Goal: Connect with others: Connect with other users

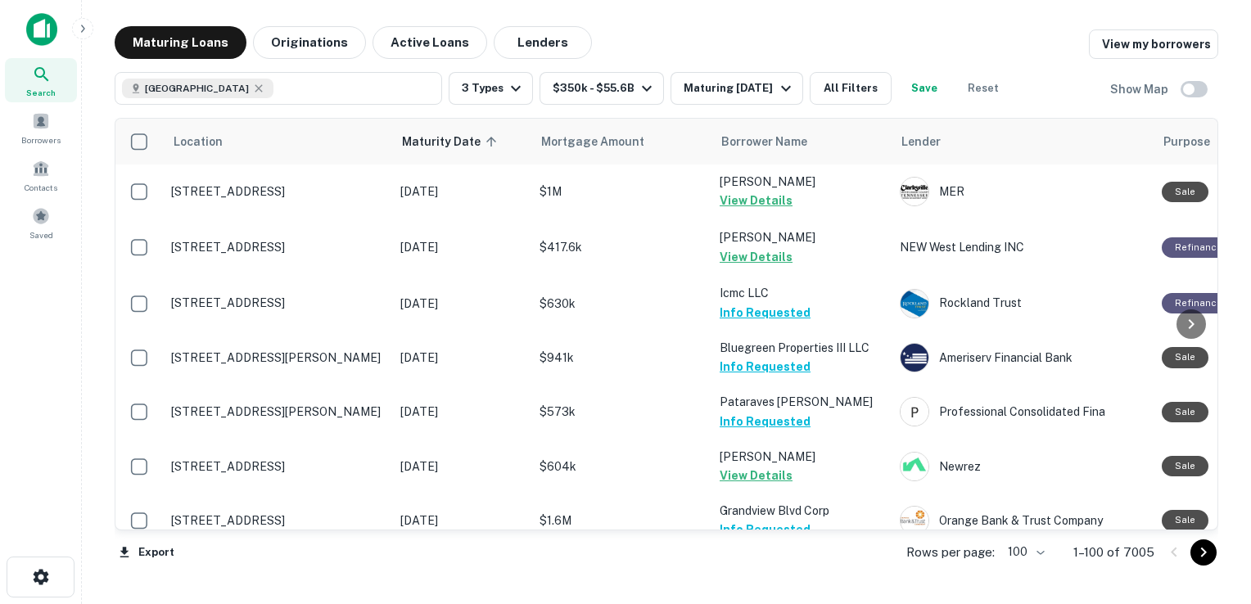
scroll to position [2184, 0]
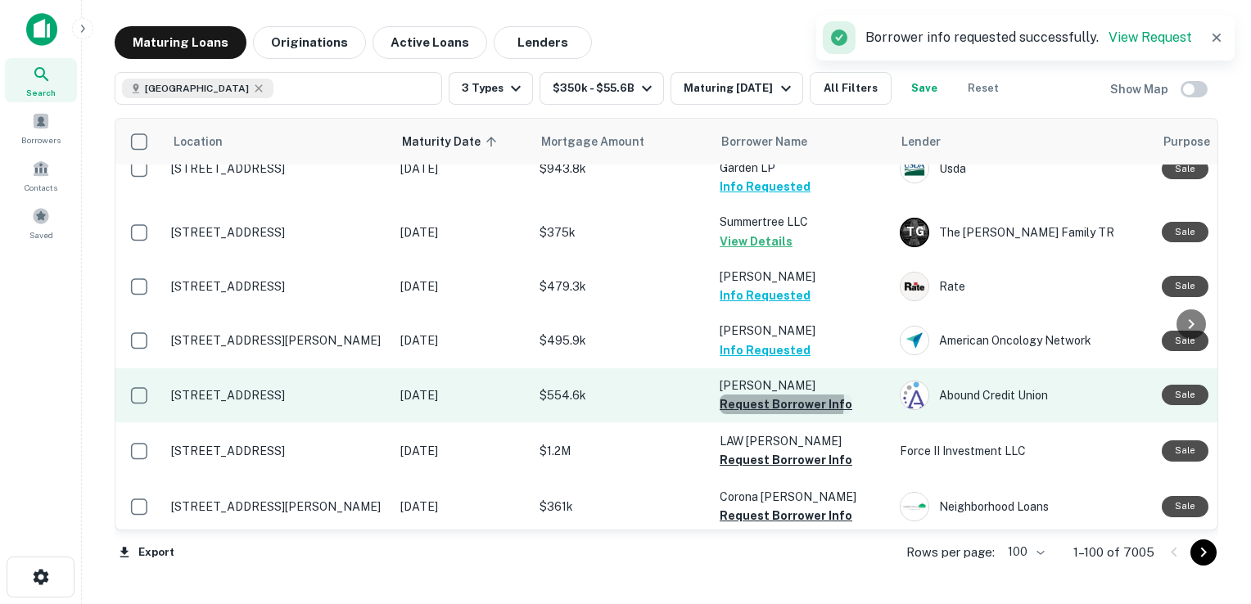
click at [753, 395] on button "Request Borrower Info" at bounding box center [786, 405] width 133 height 20
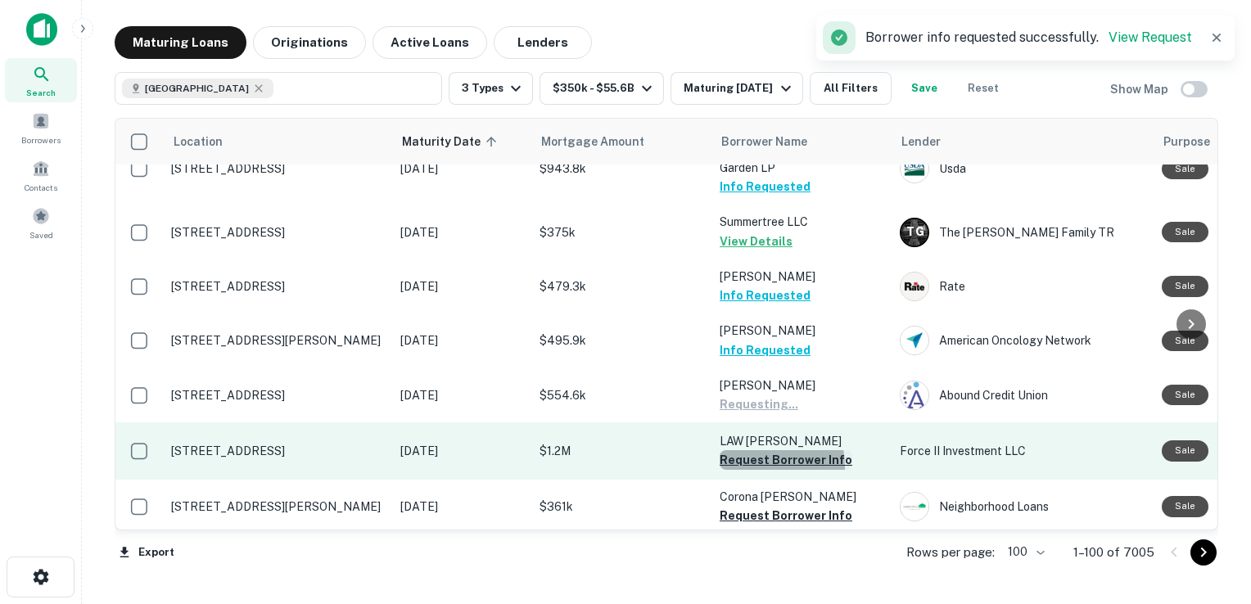
click at [751, 450] on button "Request Borrower Info" at bounding box center [786, 460] width 133 height 20
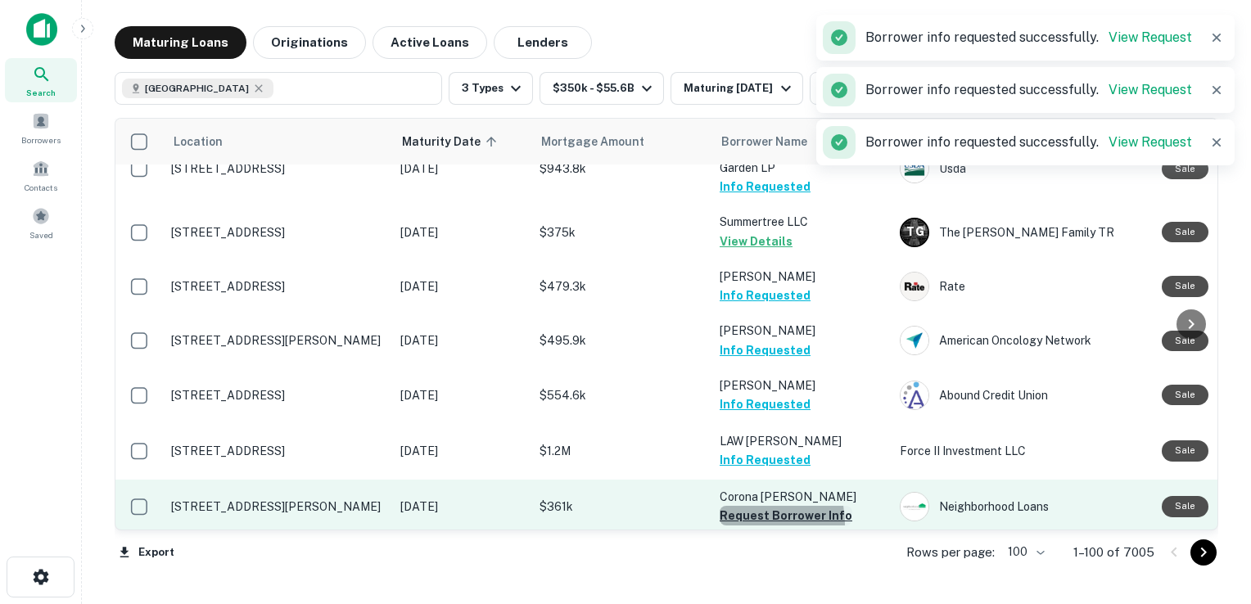
click at [743, 506] on button "Request Borrower Info" at bounding box center [786, 516] width 133 height 20
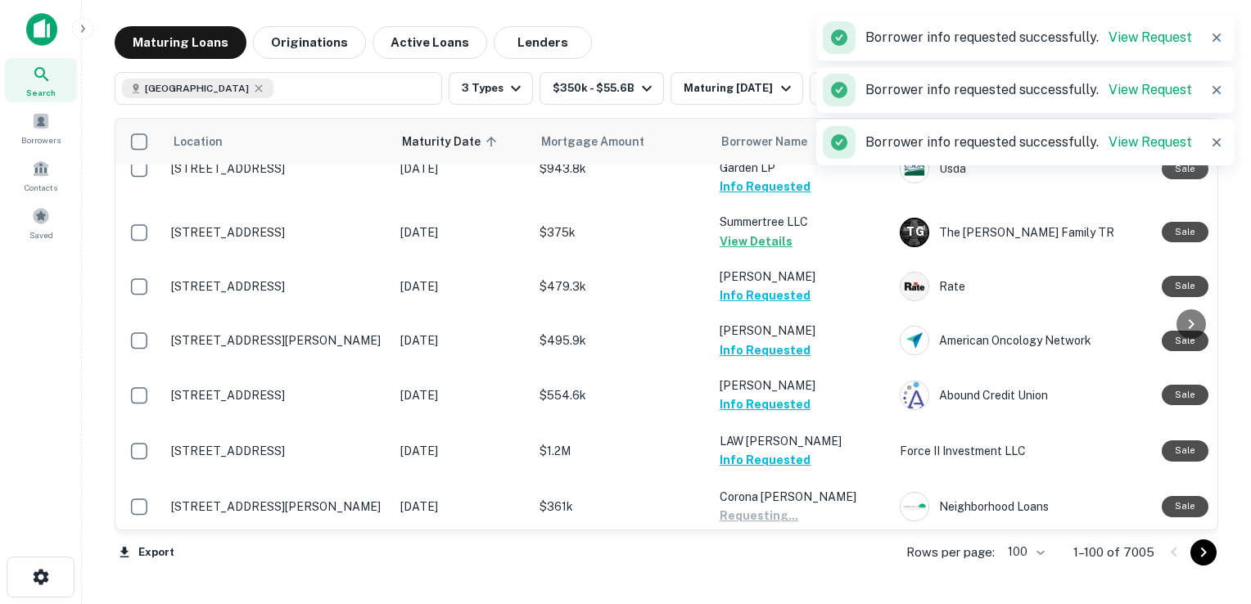
click at [741, 561] on button "Request Borrower Info" at bounding box center [786, 571] width 133 height 20
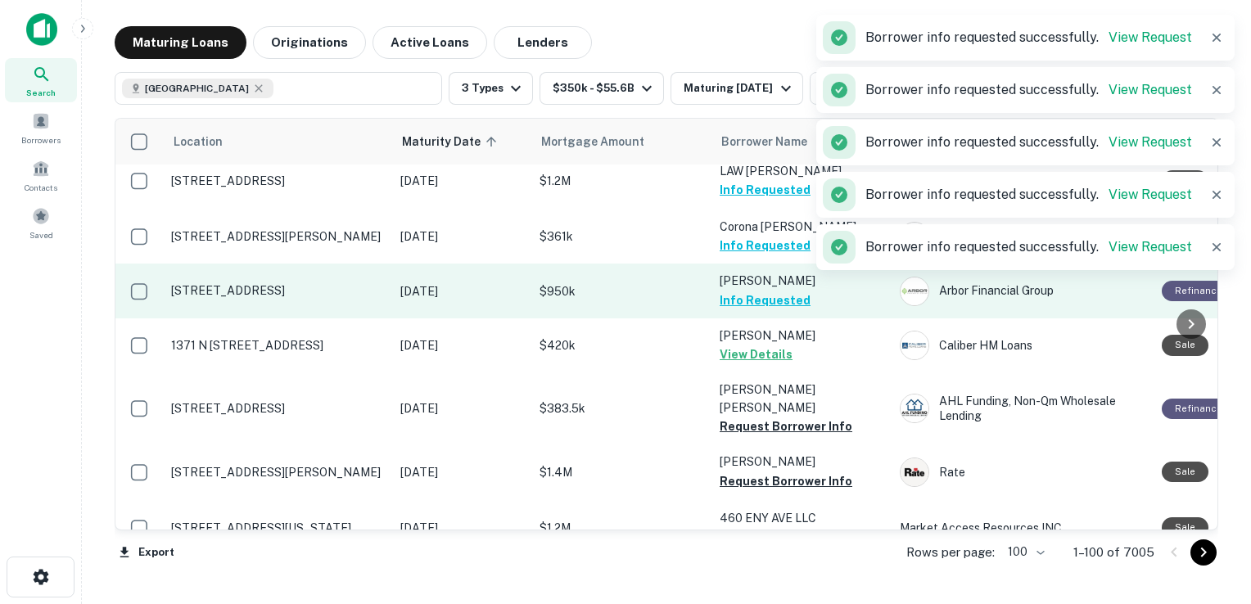
scroll to position [2458, 0]
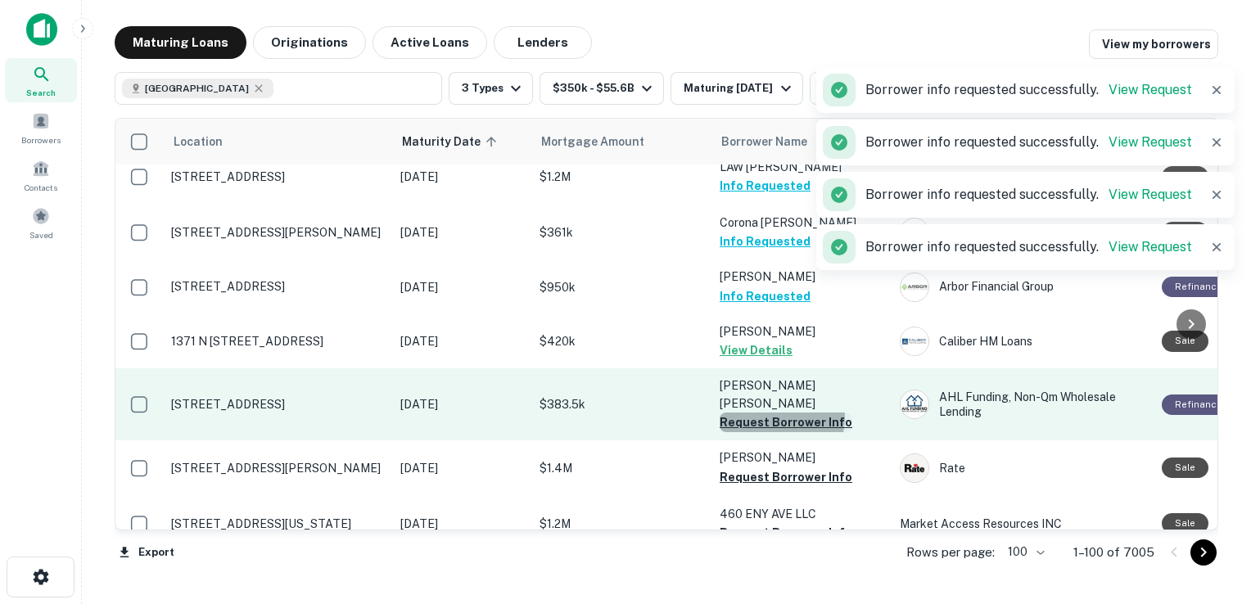
click at [774, 413] on button "Request Borrower Info" at bounding box center [786, 423] width 133 height 20
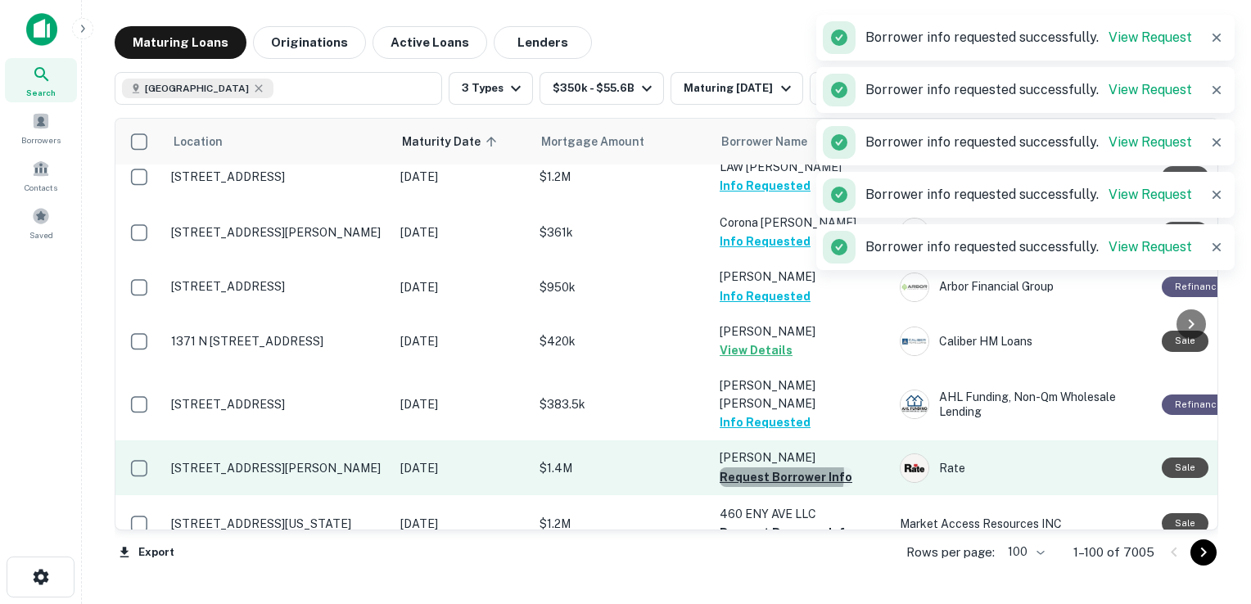
click at [773, 467] on button "Request Borrower Info" at bounding box center [786, 477] width 133 height 20
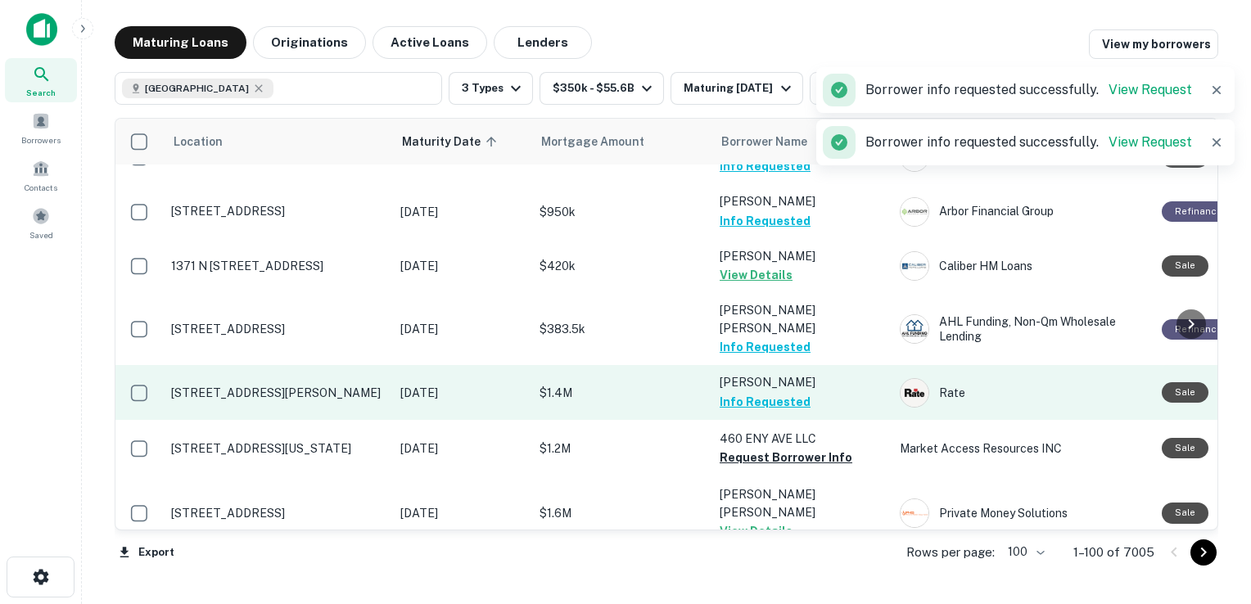
scroll to position [2538, 0]
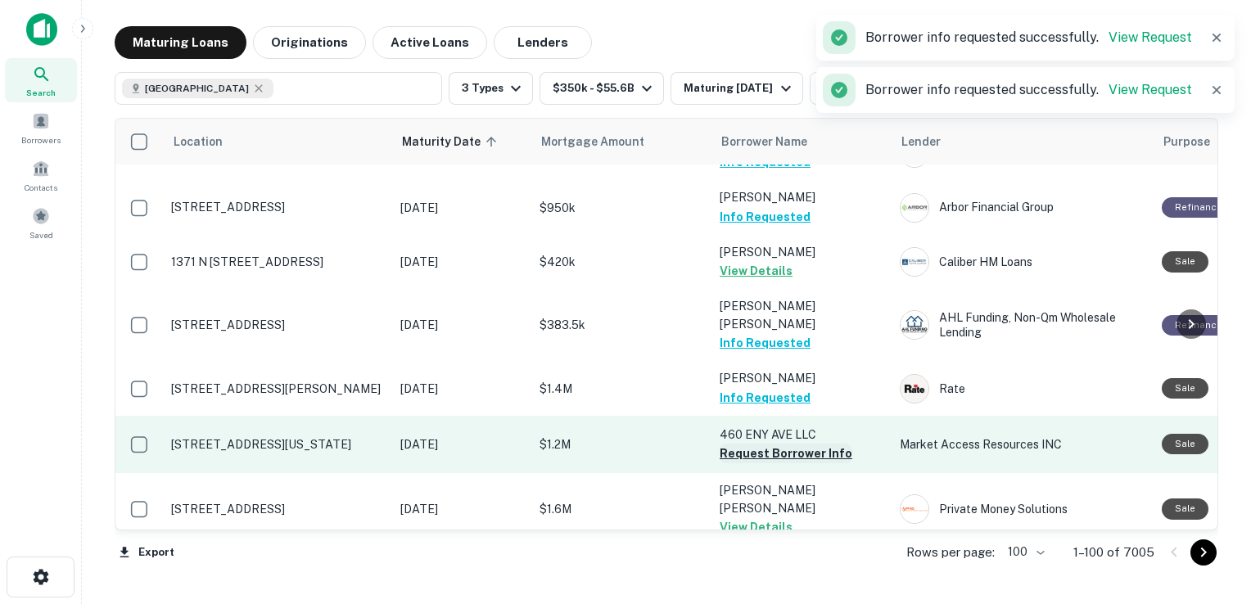
click at [760, 444] on button "Request Borrower Info" at bounding box center [786, 454] width 133 height 20
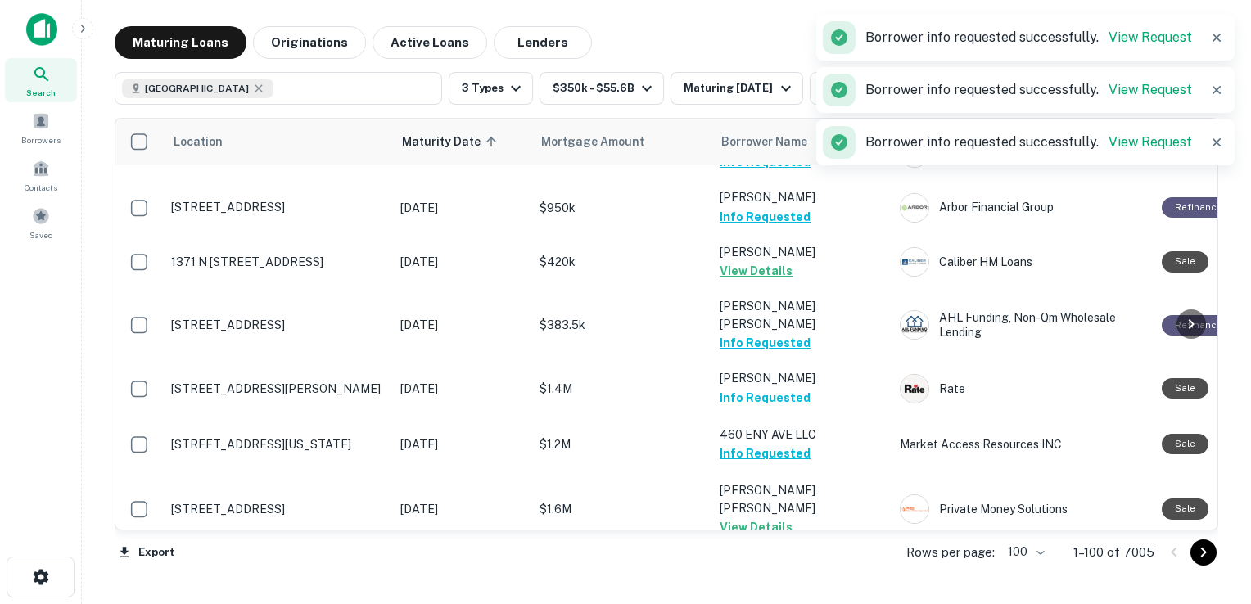
click at [755, 572] on button "Request Borrower Info" at bounding box center [786, 582] width 133 height 20
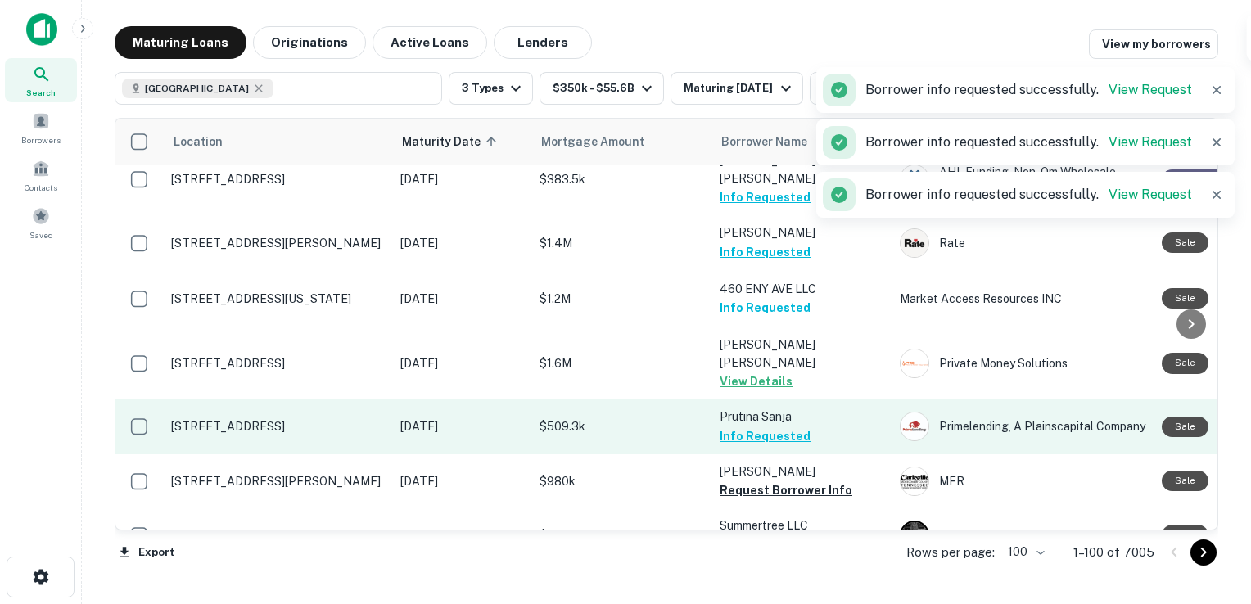
scroll to position [2740, 0]
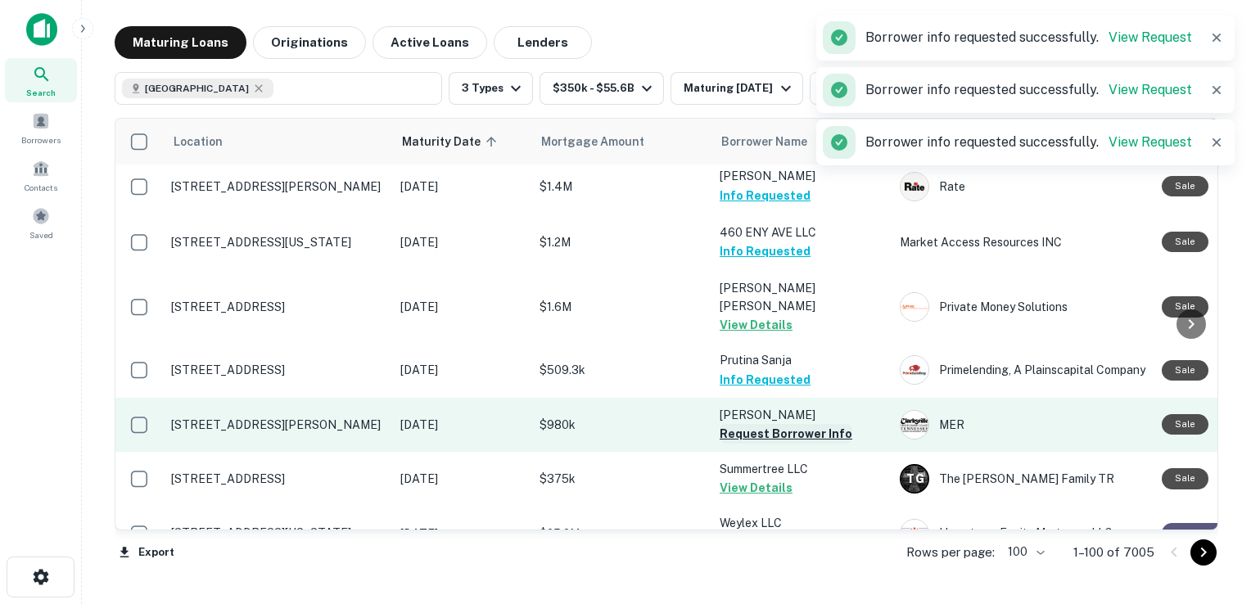
click at [779, 424] on button "Request Borrower Info" at bounding box center [786, 434] width 133 height 20
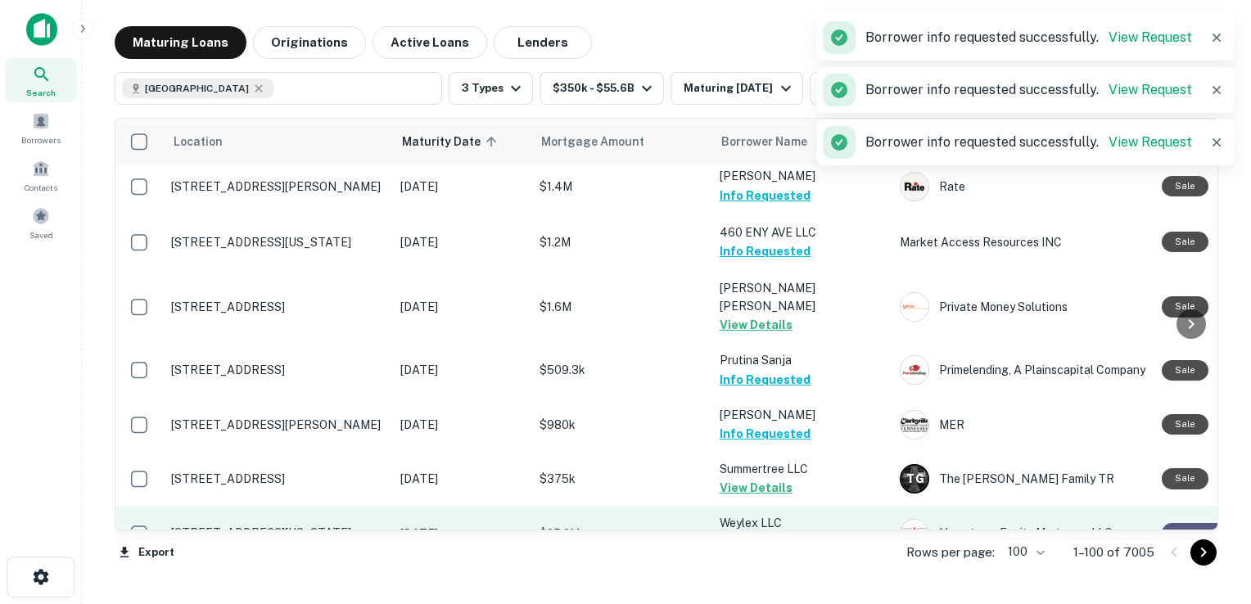
click at [750, 533] on button "Request Borrower Info" at bounding box center [786, 543] width 133 height 20
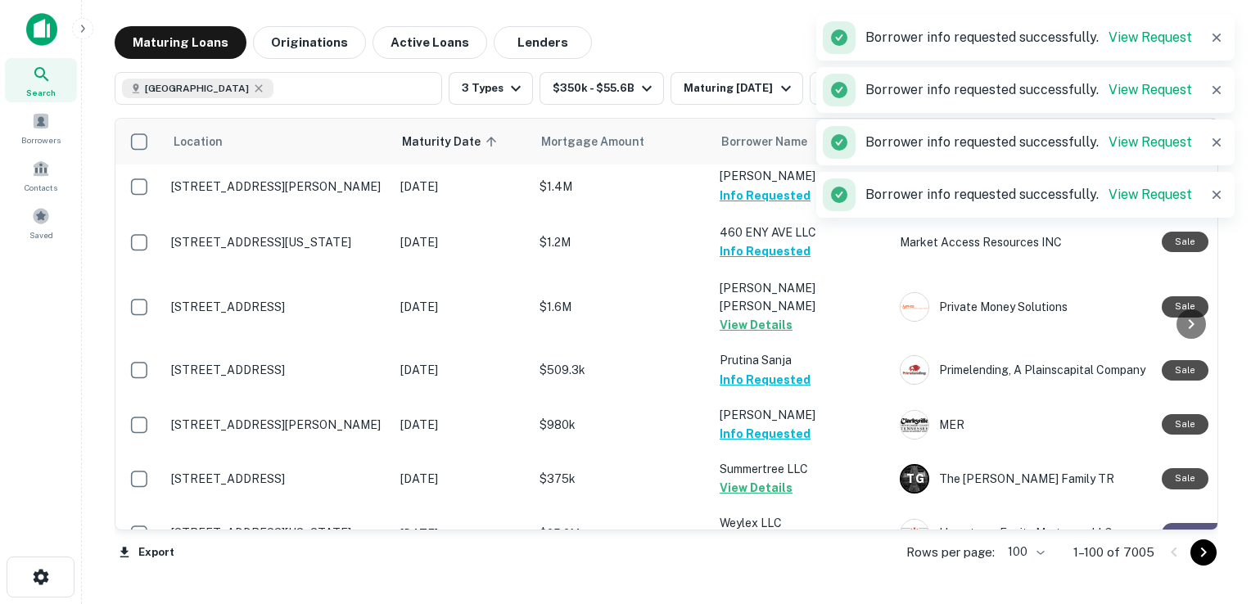
click at [743, 587] on button "Request Borrower Info" at bounding box center [786, 597] width 133 height 20
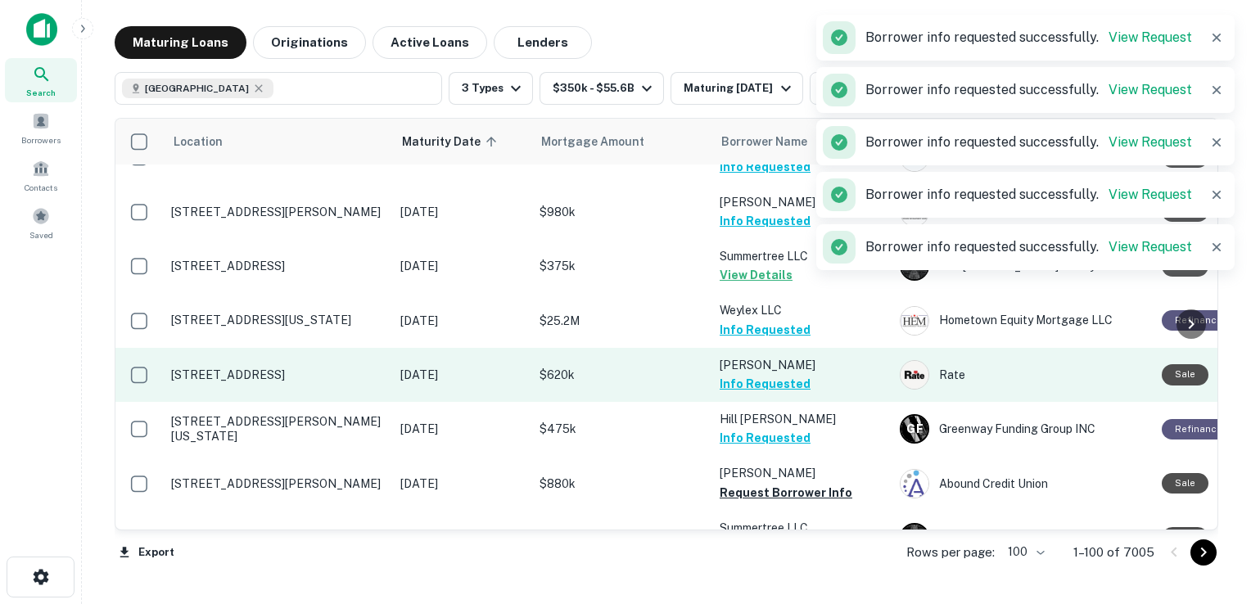
scroll to position [2954, 0]
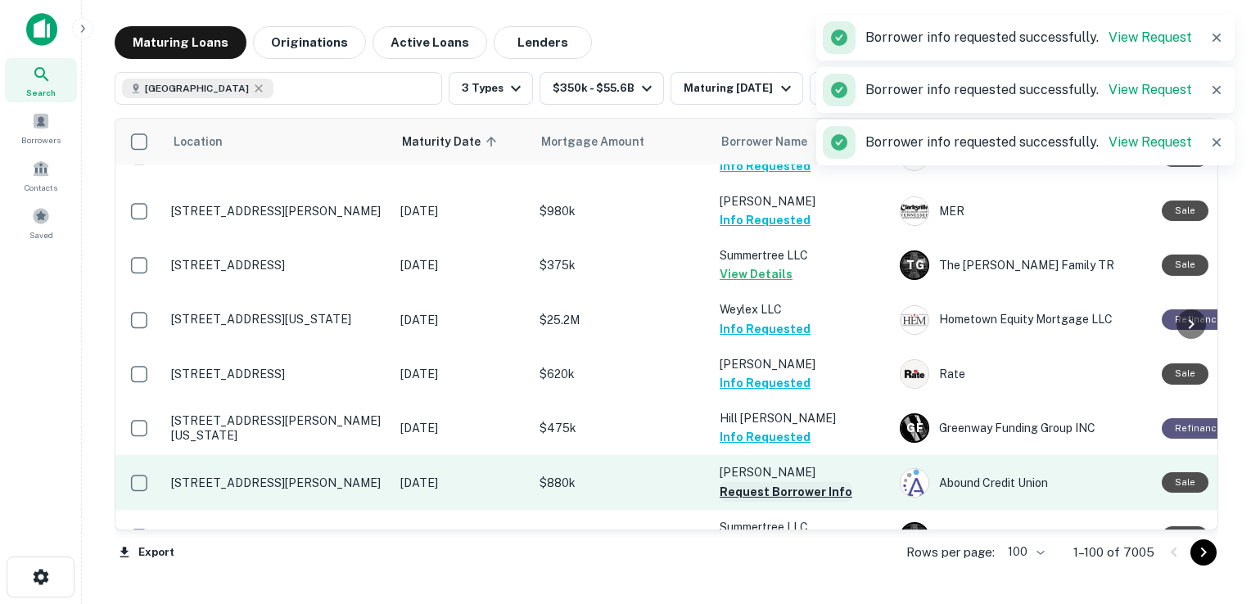
click at [750, 482] on button "Request Borrower Info" at bounding box center [786, 492] width 133 height 20
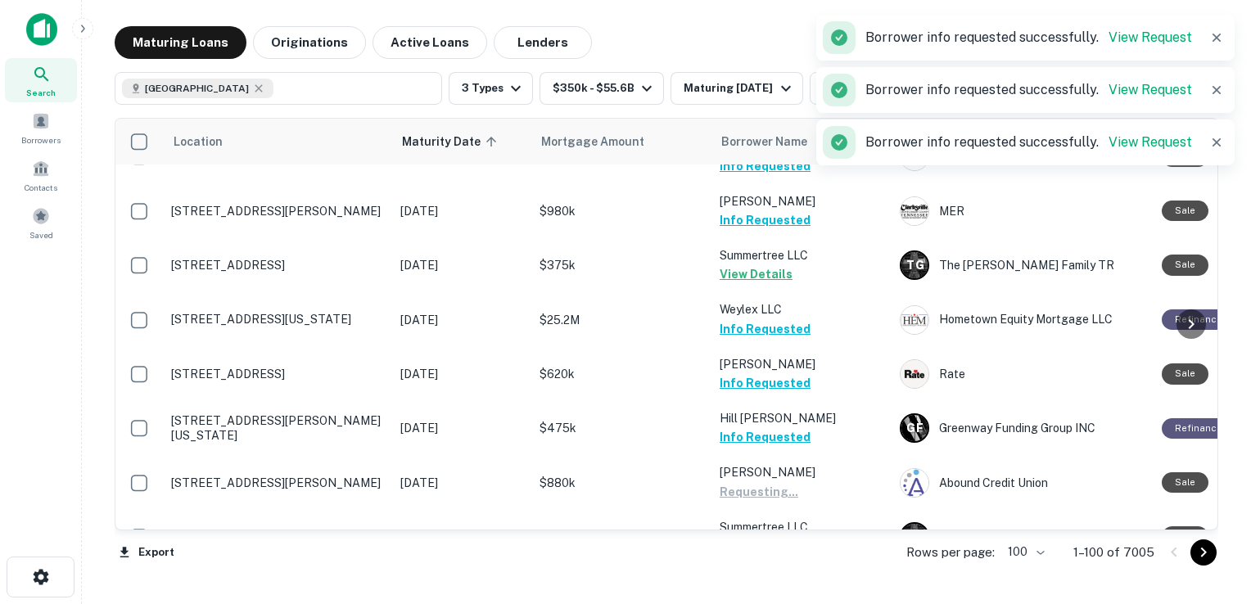
click at [737, 592] on button "Request Borrower Info" at bounding box center [786, 602] width 133 height 20
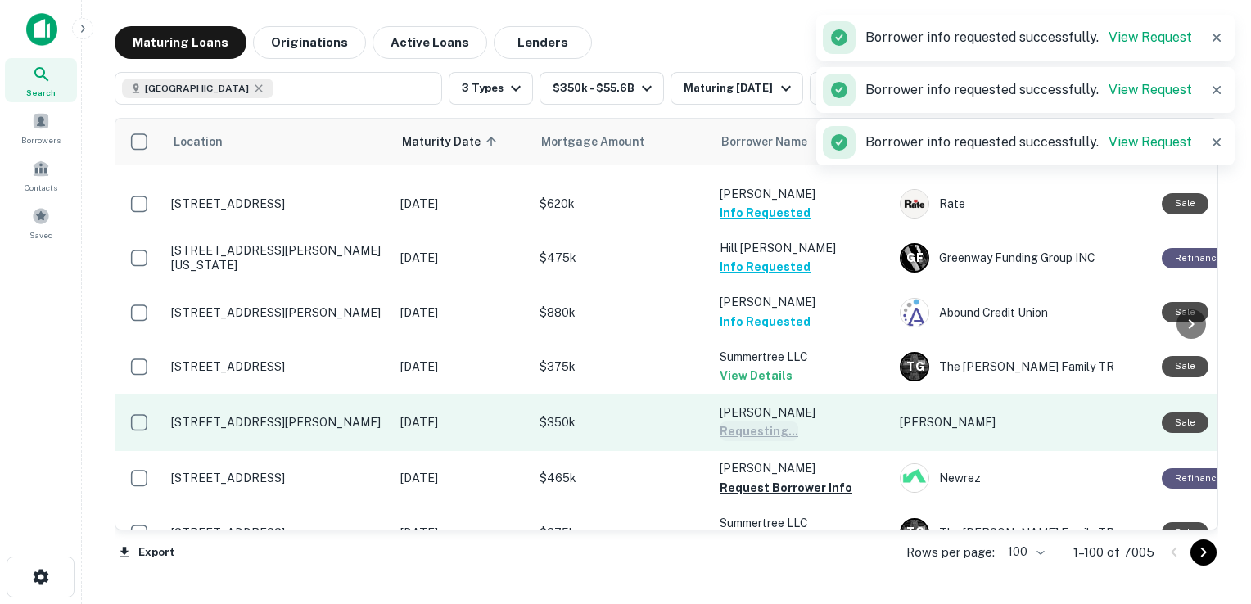
scroll to position [3127, 0]
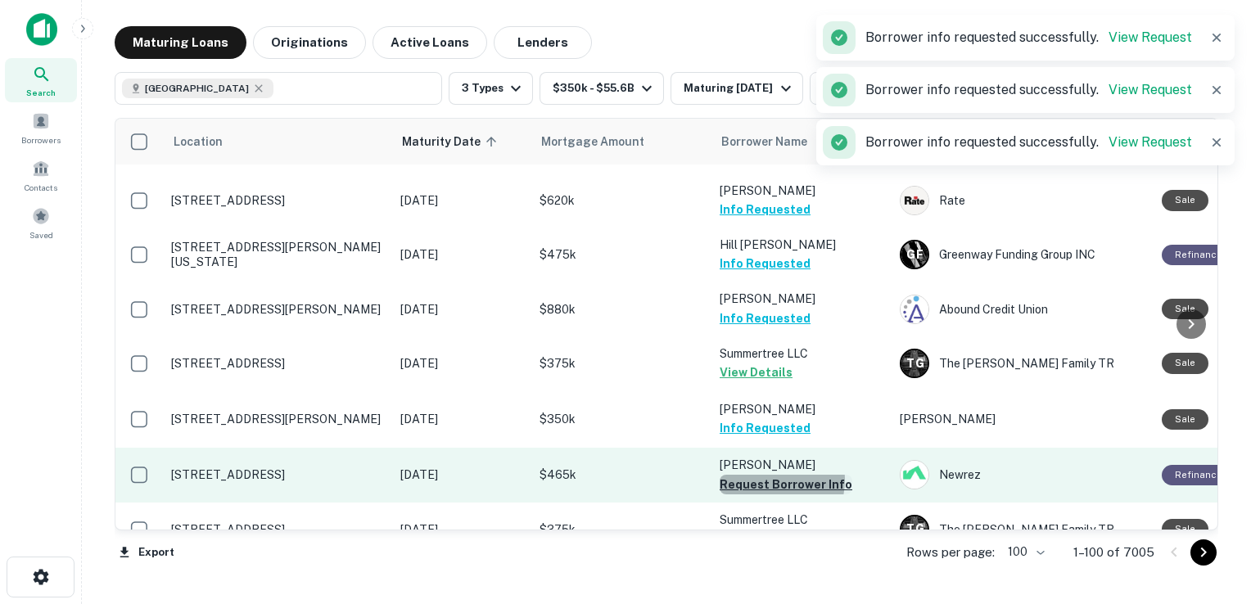
click at [765, 475] on button "Request Borrower Info" at bounding box center [786, 485] width 133 height 20
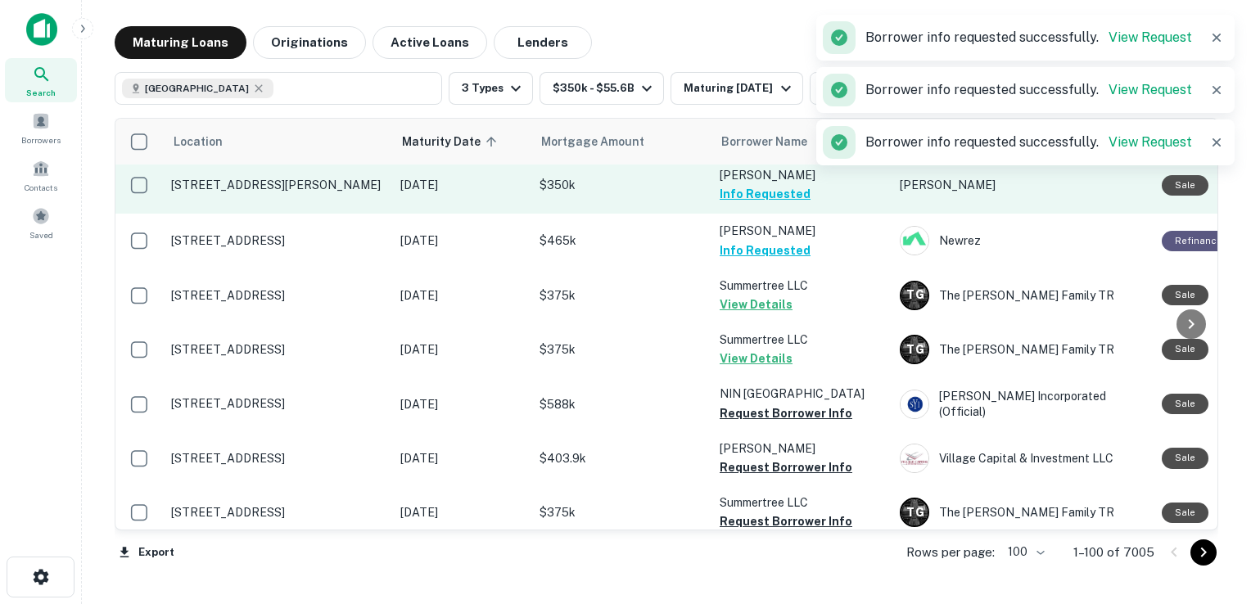
scroll to position [3363, 0]
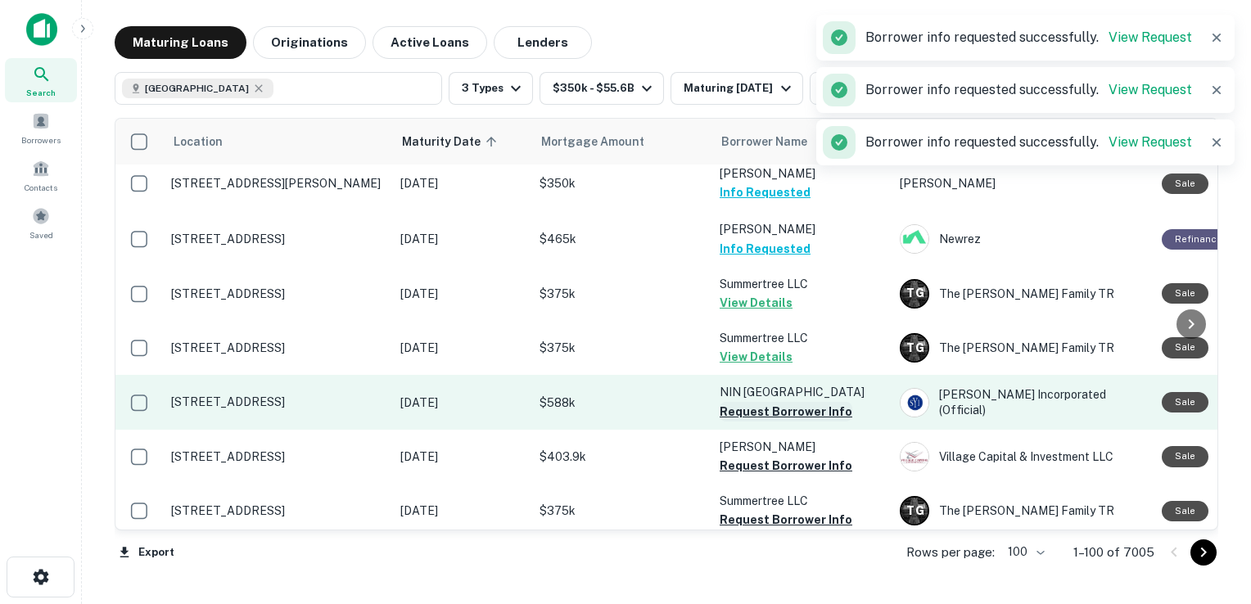
click at [754, 402] on button "Request Borrower Info" at bounding box center [786, 412] width 133 height 20
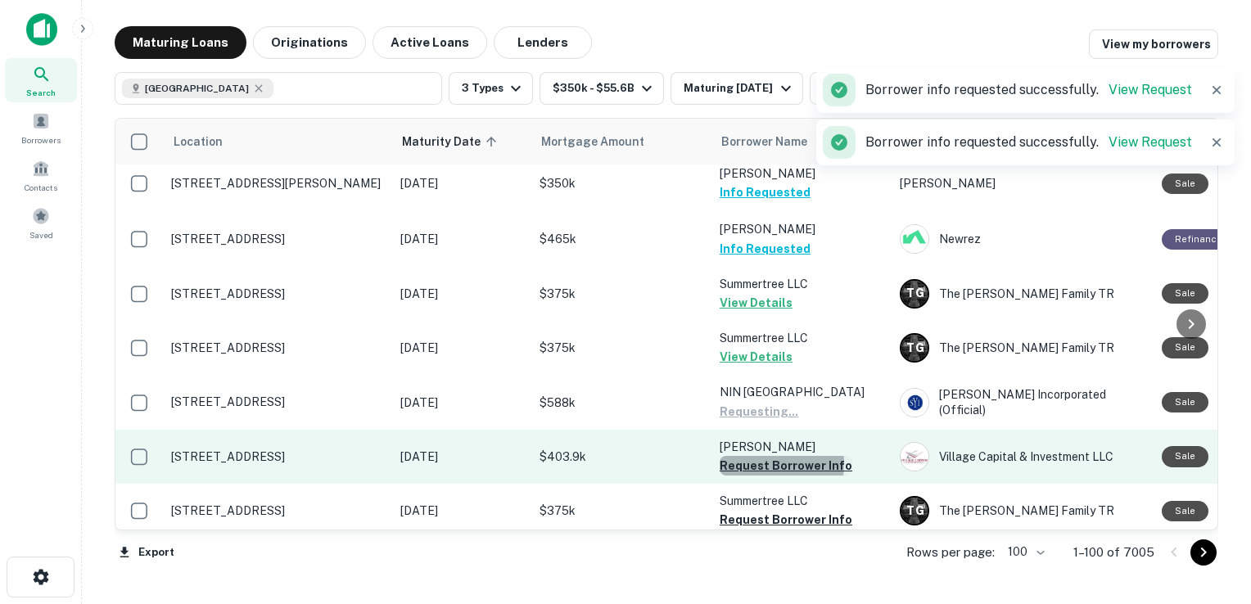
click at [752, 456] on button "Request Borrower Info" at bounding box center [786, 466] width 133 height 20
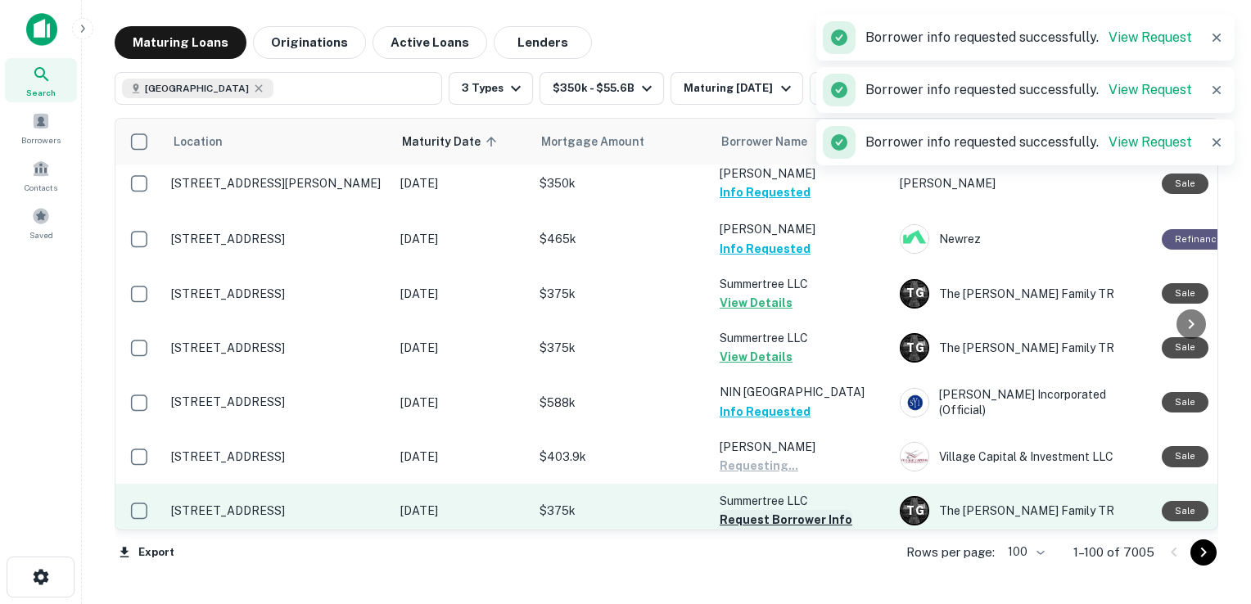
click at [747, 510] on button "Request Borrower Info" at bounding box center [786, 520] width 133 height 20
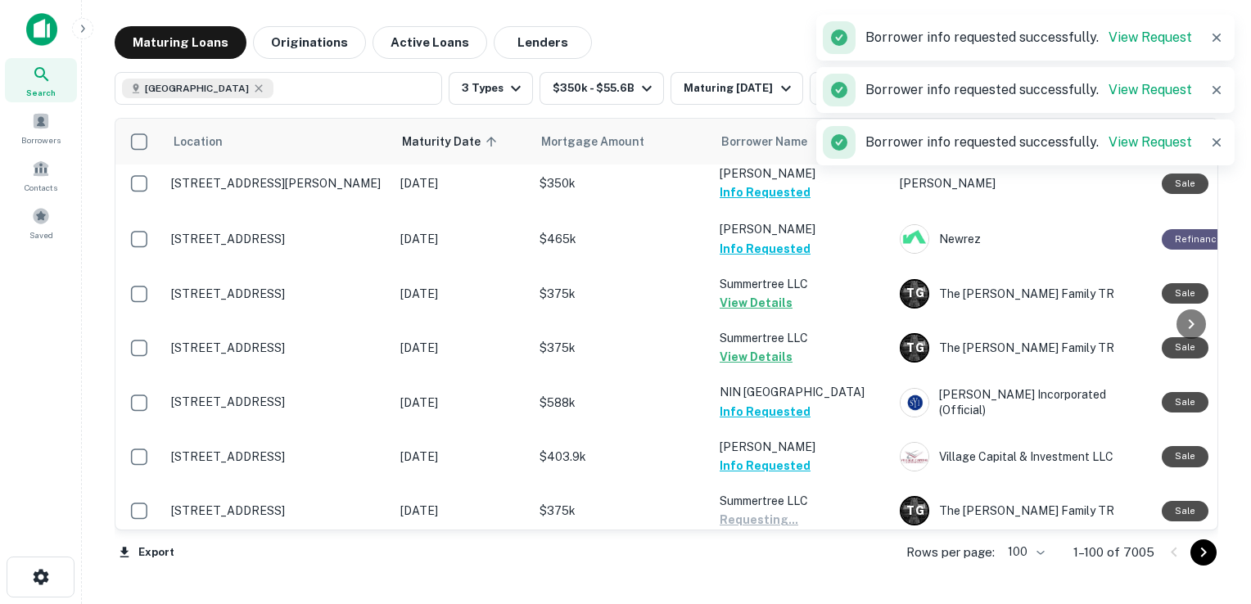
click at [745, 565] on button "Request Borrower Info" at bounding box center [786, 575] width 133 height 20
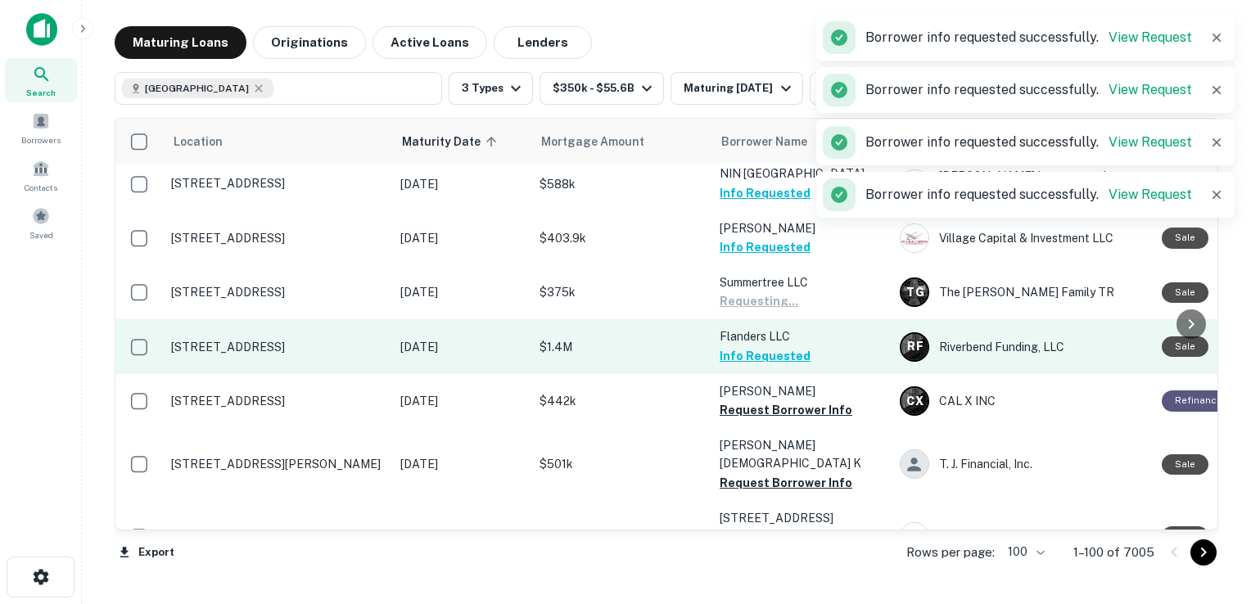
scroll to position [3584, 0]
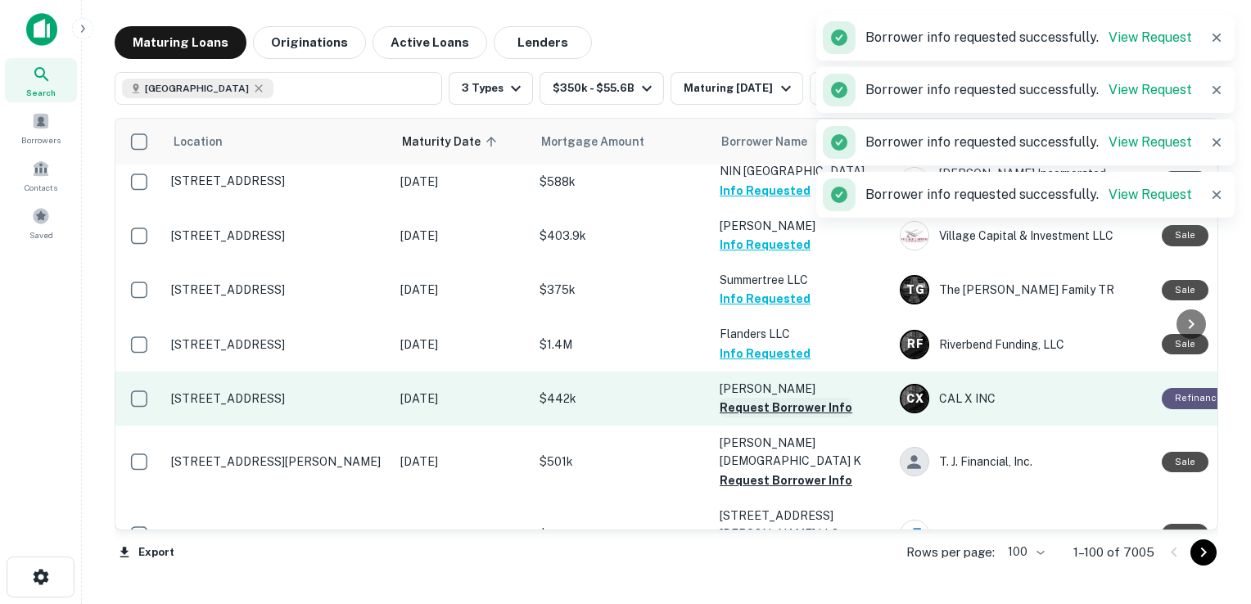
click at [755, 398] on button "Request Borrower Info" at bounding box center [786, 408] width 133 height 20
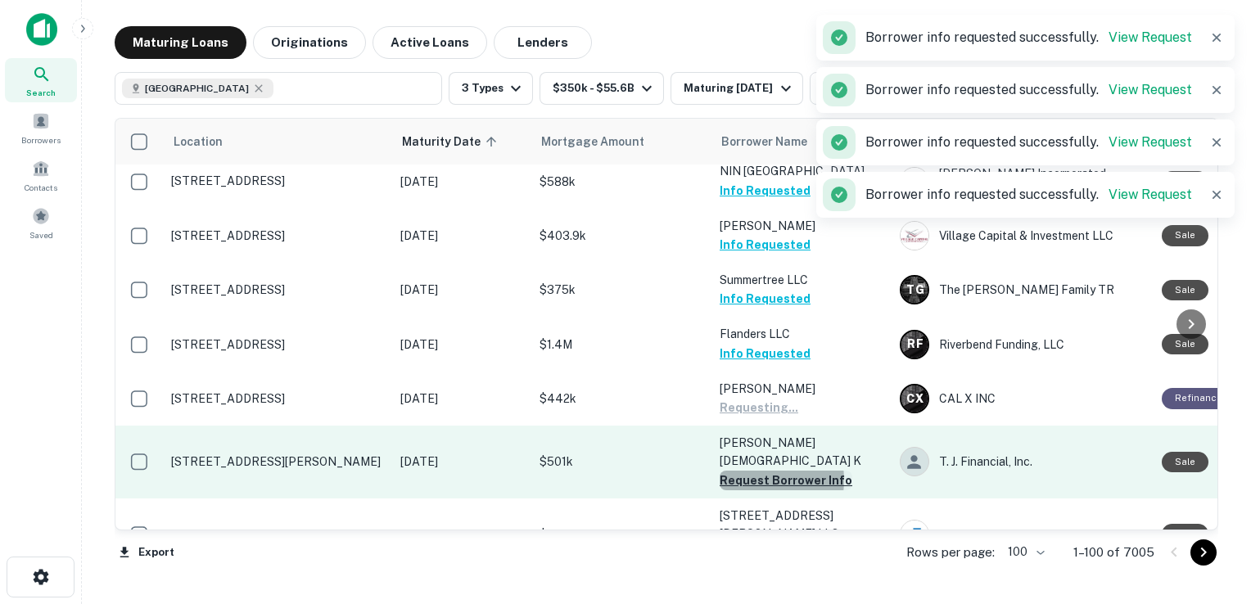
click at [750, 471] on button "Request Borrower Info" at bounding box center [786, 481] width 133 height 20
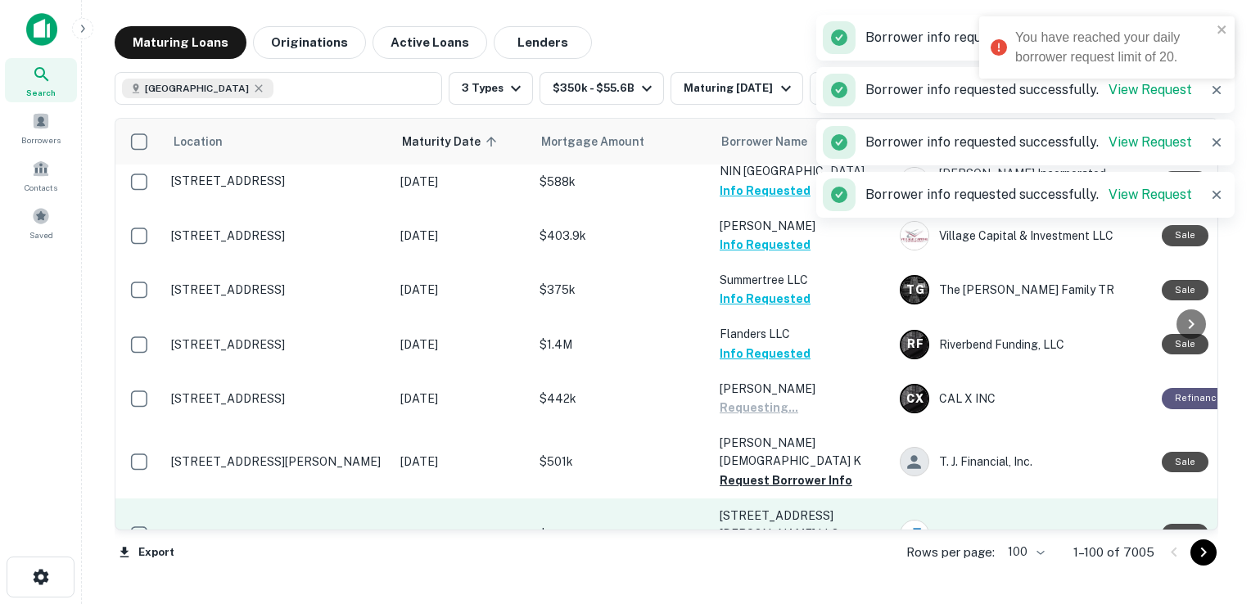
click at [744, 543] on button "Request Borrower Info" at bounding box center [786, 553] width 133 height 20
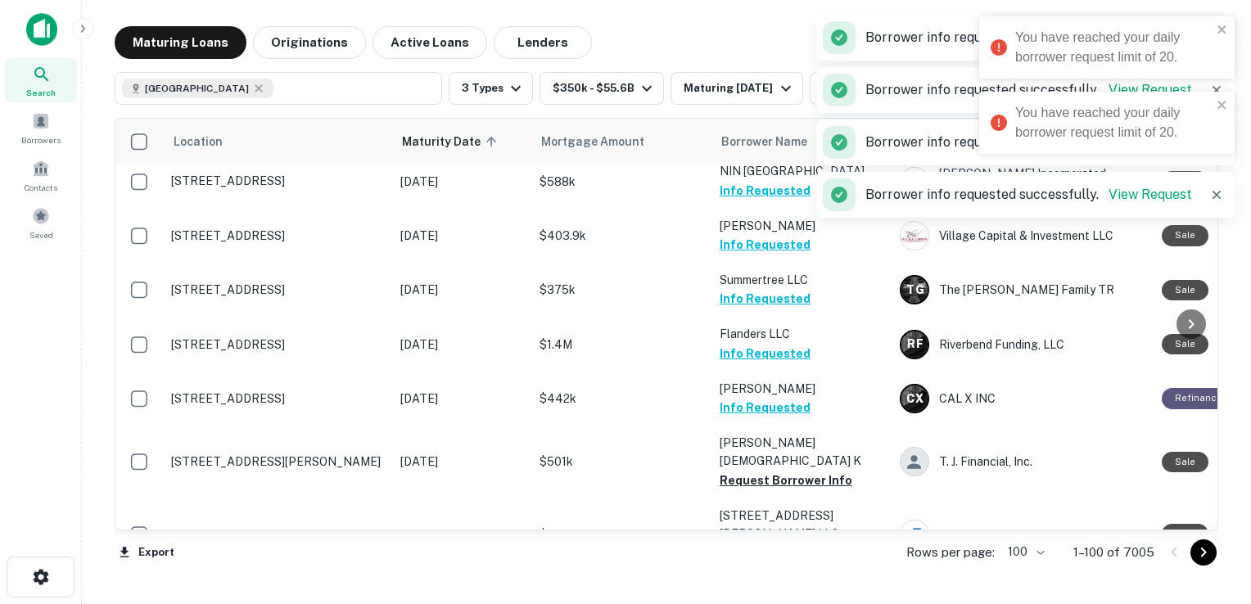
click at [744, 597] on button "Request Borrower Info" at bounding box center [786, 607] width 133 height 20
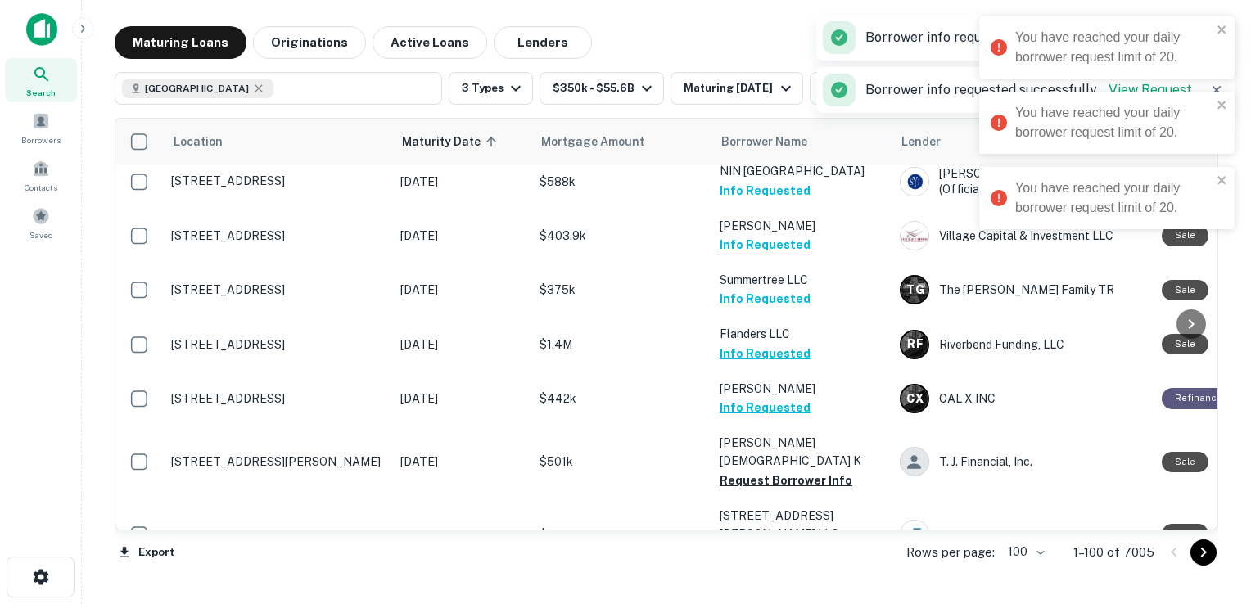
click at [18, 313] on div "Search Borrowers Contacts Saved" at bounding box center [40, 276] width 81 height 553
